Goal: Task Accomplishment & Management: Use online tool/utility

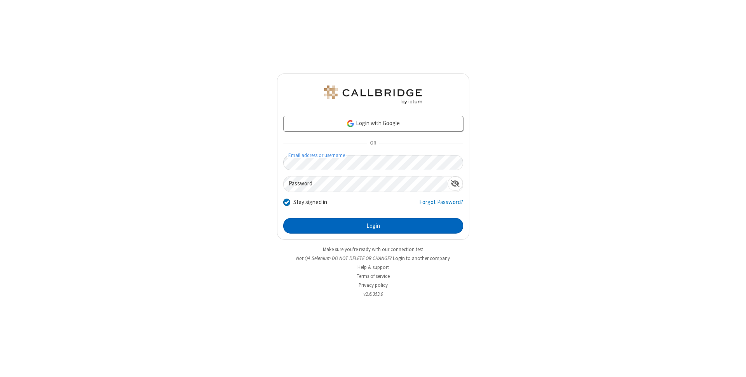
click at [373, 226] on button "Login" at bounding box center [373, 226] width 180 height 16
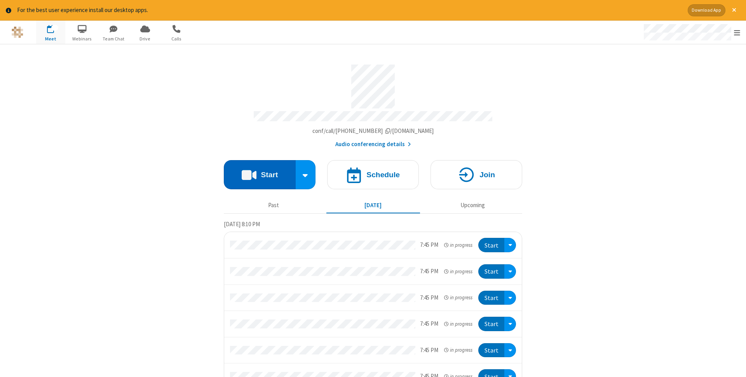
click at [259, 172] on button "Start" at bounding box center [260, 174] width 72 height 29
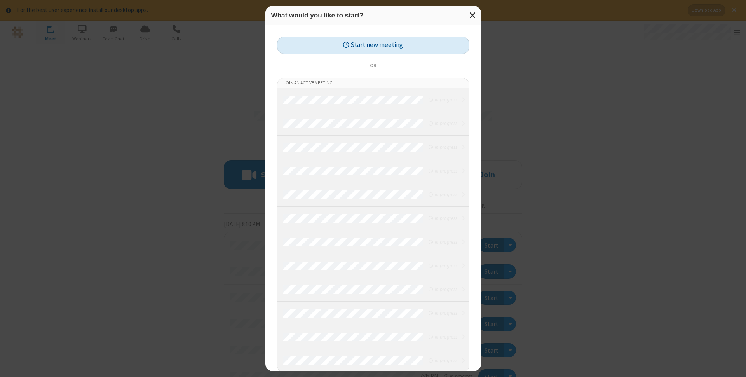
click at [373, 45] on button "Start new meeting" at bounding box center [373, 45] width 192 height 17
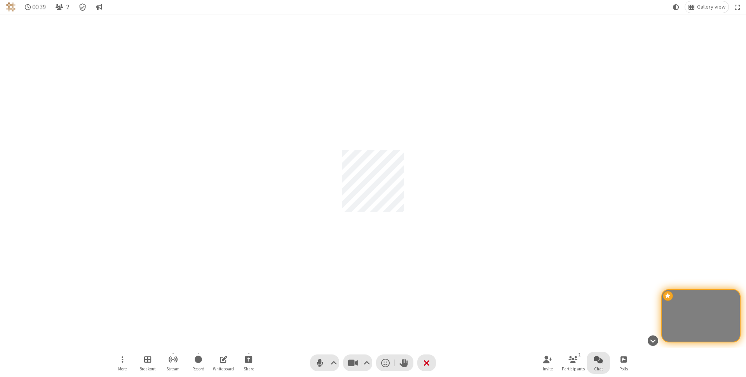
click at [598, 359] on span "Open chat" at bounding box center [597, 359] width 9 height 10
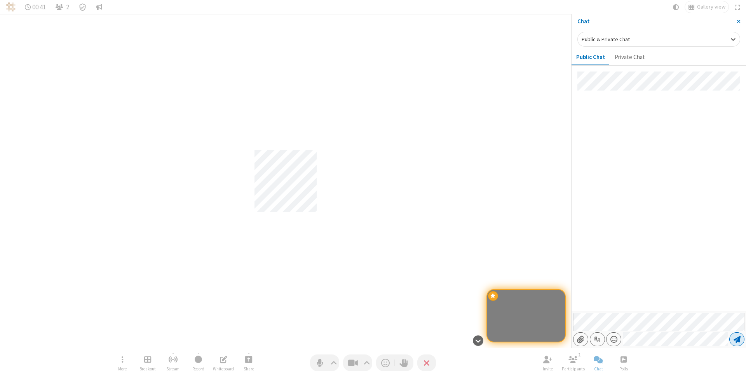
click at [736, 339] on span "Send message" at bounding box center [736, 339] width 7 height 8
